Goal: Task Accomplishment & Management: Use online tool/utility

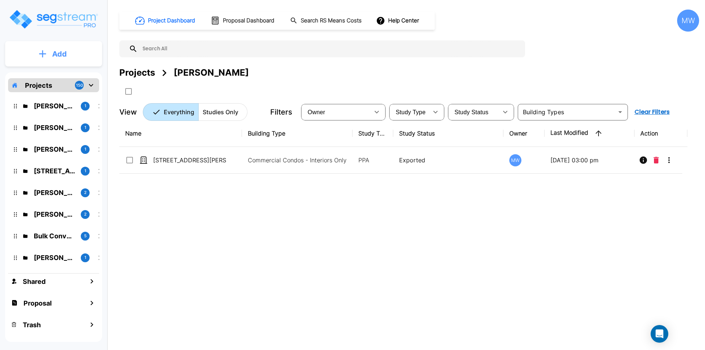
click at [60, 52] on p "Add" at bounding box center [59, 53] width 15 height 11
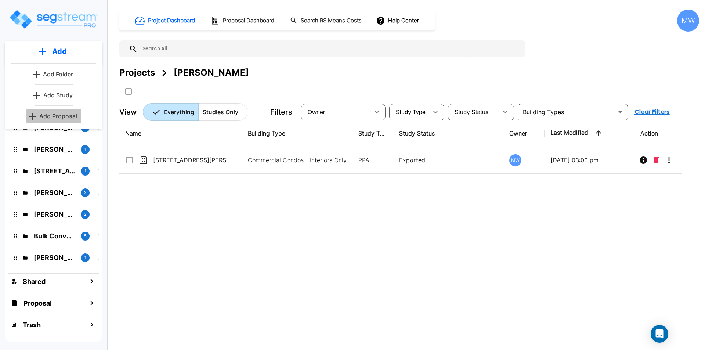
click at [73, 115] on p "Add Proposal" at bounding box center [58, 116] width 38 height 9
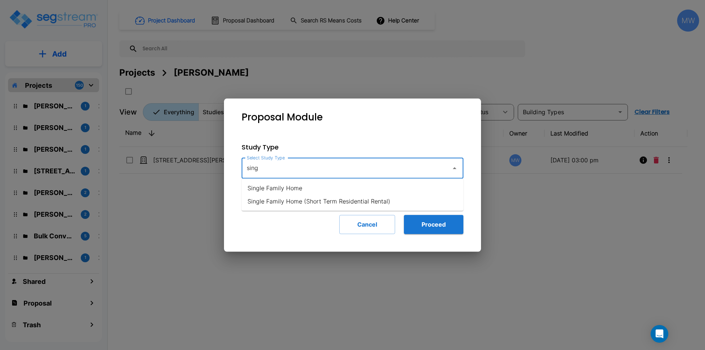
click at [282, 186] on li "Single Family Home" at bounding box center [353, 187] width 222 height 13
type input "Single Family Home"
click at [422, 220] on button "Proceed" at bounding box center [433, 224] width 59 height 19
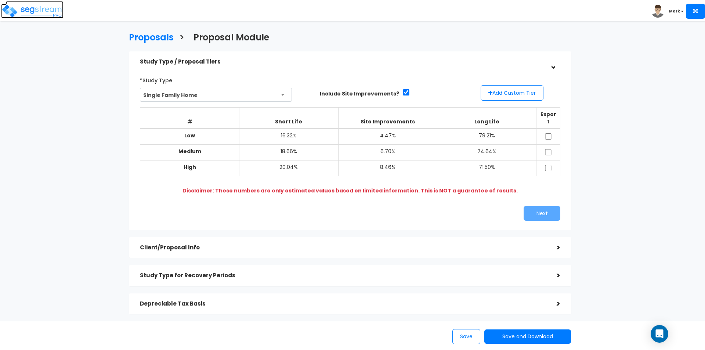
click at [34, 15] on img at bounding box center [32, 11] width 62 height 15
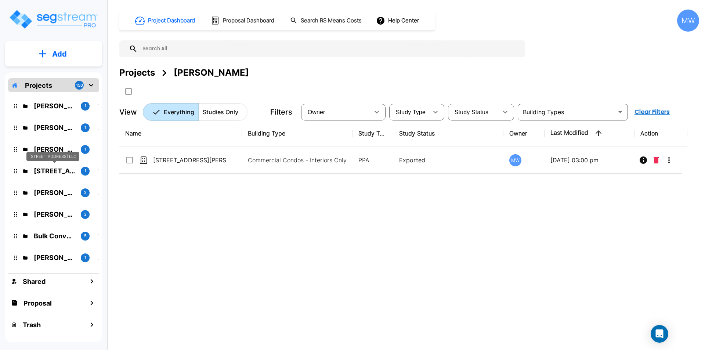
click at [50, 170] on p "[STREET_ADDRESS] LLC" at bounding box center [54, 171] width 41 height 10
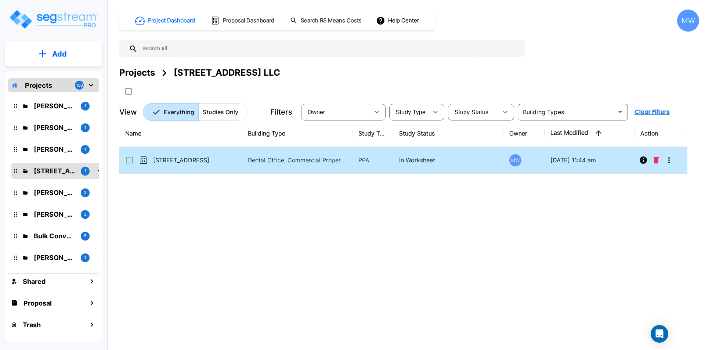
click at [232, 159] on div "503 North Pine Street" at bounding box center [180, 160] width 110 height 9
checkbox input "true"
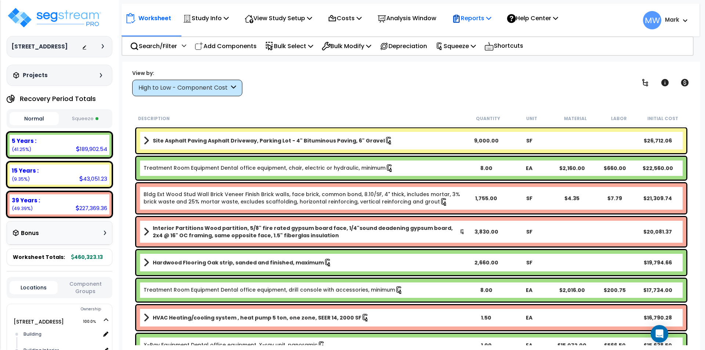
click at [479, 21] on p "Reports" at bounding box center [471, 18] width 39 height 10
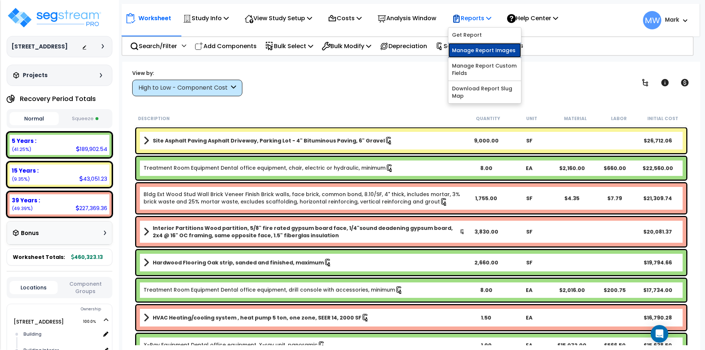
click at [483, 50] on link "Manage Report Images" at bounding box center [484, 50] width 73 height 15
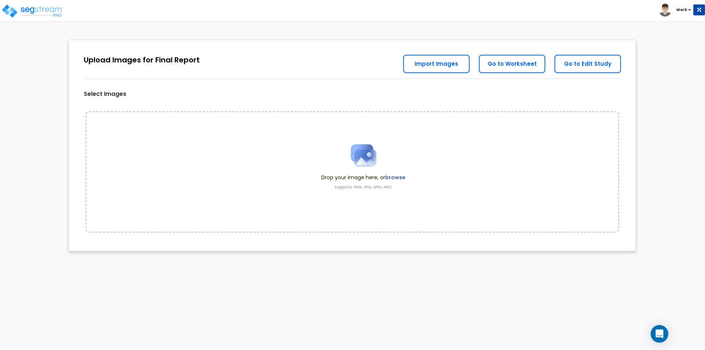
click at [392, 178] on label "browse" at bounding box center [395, 177] width 20 height 7
